Goal: Transaction & Acquisition: Purchase product/service

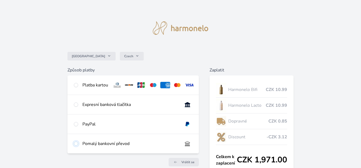
click at [77, 146] on input "radio" at bounding box center [76, 144] width 4 height 4
radio input "true"
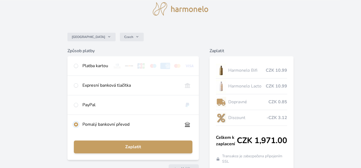
scroll to position [21, 0]
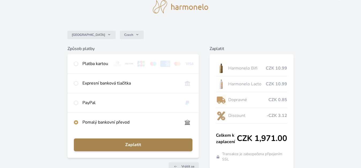
click at [95, 147] on span "Zaplatit" at bounding box center [133, 145] width 110 height 6
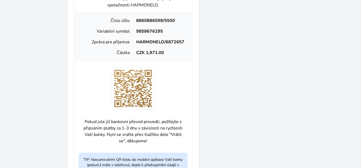
scroll to position [187, 0]
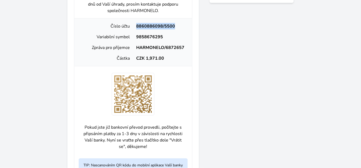
drag, startPoint x: 182, startPoint y: 30, endPoint x: 134, endPoint y: 25, distance: 48.1
click at [134, 25] on div "Číslo účtu 8860886098/5500 Variabilní symbol 9858676295 Zpráva pro příjemce HAR…" at bounding box center [133, 42] width 118 height 48
copy div "8860886098/5500"
click at [165, 39] on div "9858676295" at bounding box center [160, 37] width 55 height 6
drag, startPoint x: 165, startPoint y: 39, endPoint x: 144, endPoint y: 38, distance: 21.4
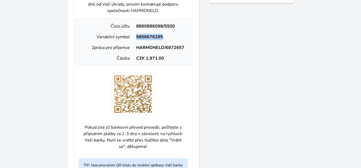
click at [144, 38] on div "Variabilní symbol 9858676295" at bounding box center [133, 37] width 113 height 11
copy div "9858676295"
click at [183, 51] on div "HARMONELO/6872657" at bounding box center [160, 47] width 55 height 6
drag, startPoint x: 185, startPoint y: 51, endPoint x: 135, endPoint y: 49, distance: 49.5
click at [135, 49] on div "HARMONELO/6872657" at bounding box center [160, 47] width 55 height 6
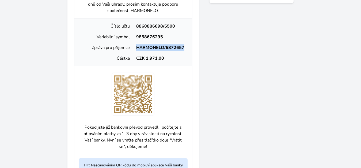
copy div "HARMONELO/6872657"
